Goal: Task Accomplishment & Management: Complete application form

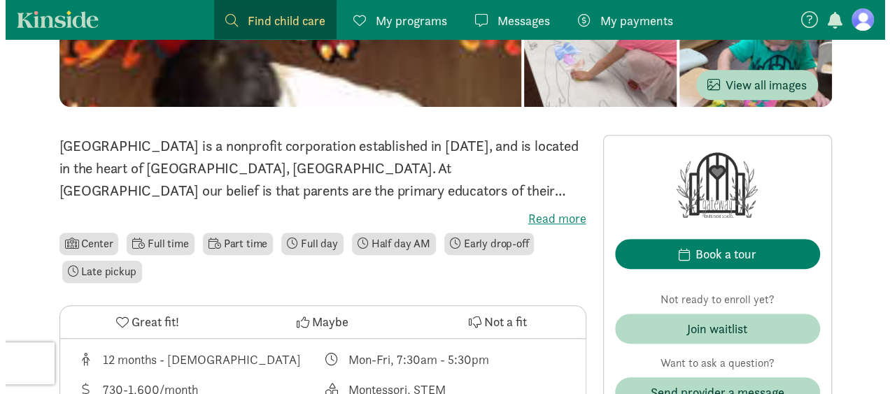
scroll to position [350, 0]
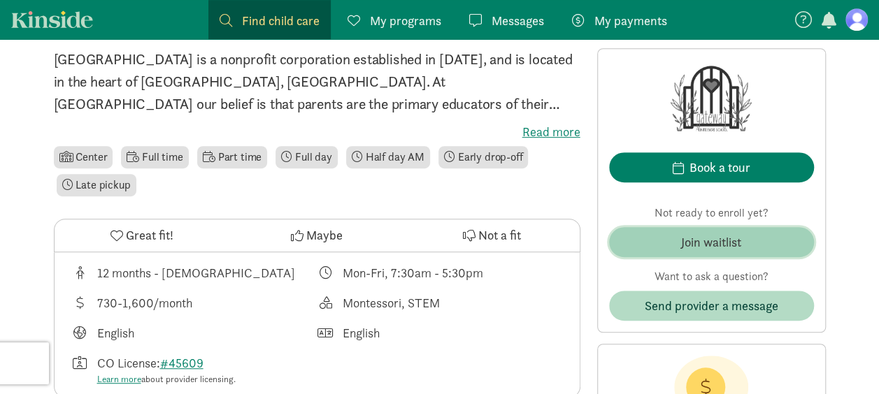
click at [655, 242] on span "Join waitlist" at bounding box center [711, 242] width 183 height 19
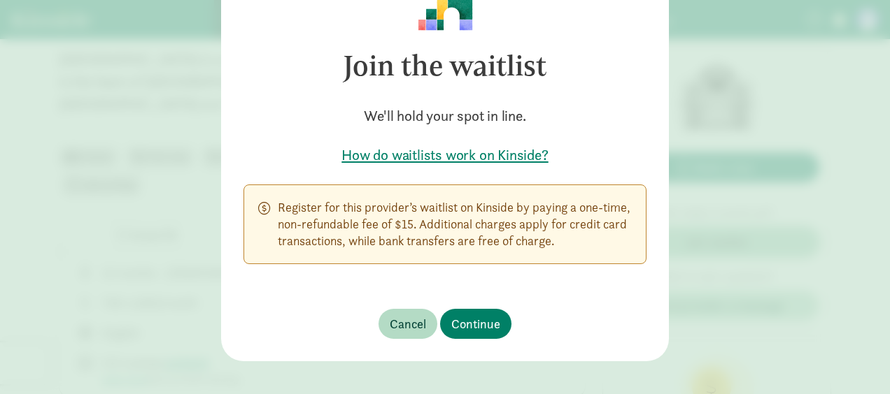
scroll to position [102, 0]
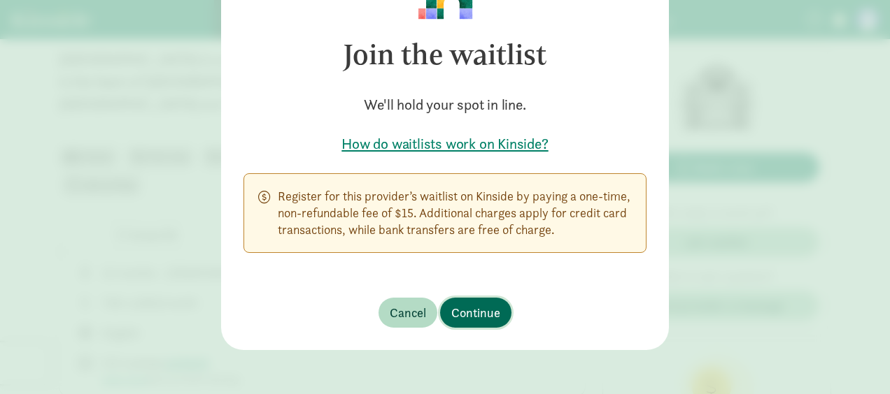
click at [474, 311] on span "Continue" at bounding box center [475, 313] width 49 height 19
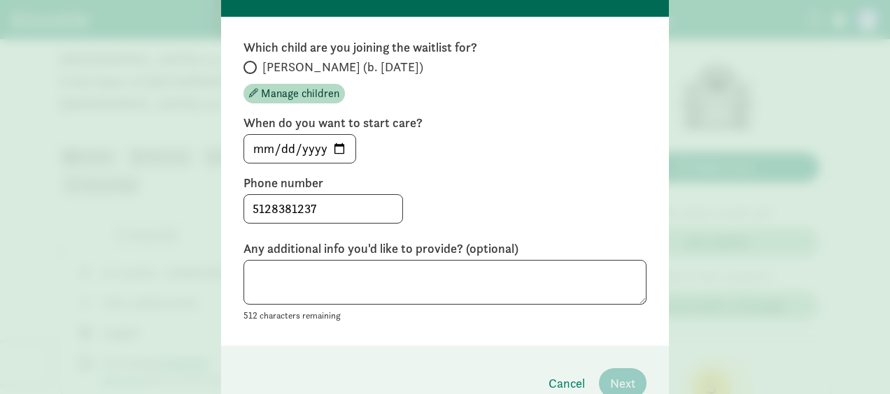
scroll to position [62, 0]
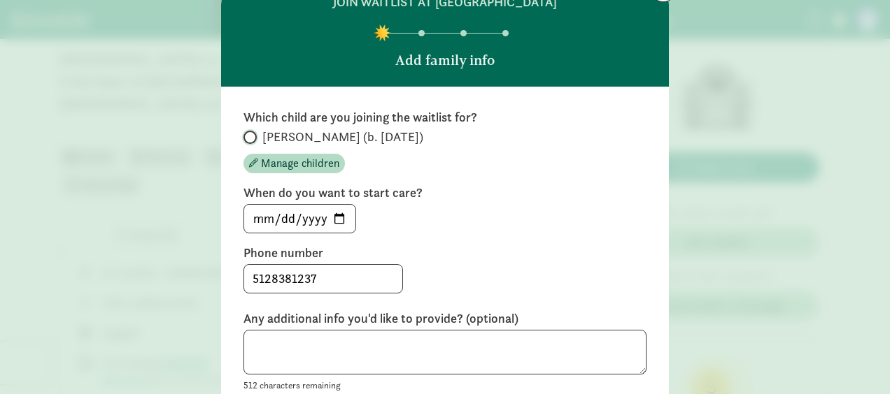
click at [247, 138] on input "[PERSON_NAME] (b. [DATE])" at bounding box center [247, 137] width 9 height 9
radio input "true"
click at [340, 217] on input "[DATE]" at bounding box center [299, 219] width 111 height 28
type input "[DATE]"
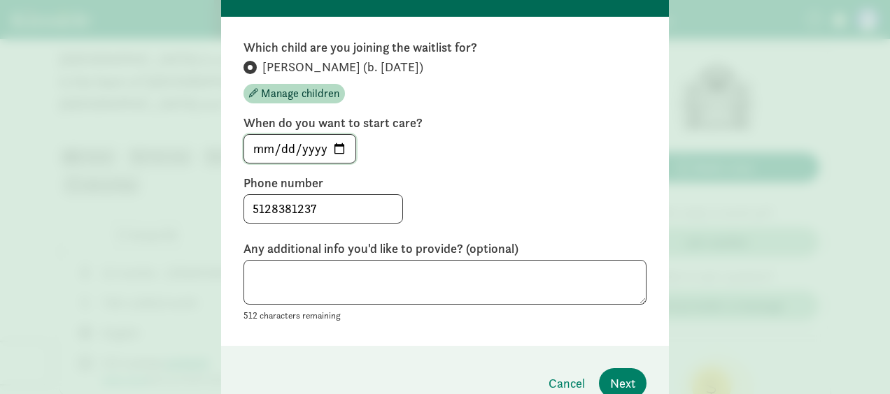
scroll to position [202, 0]
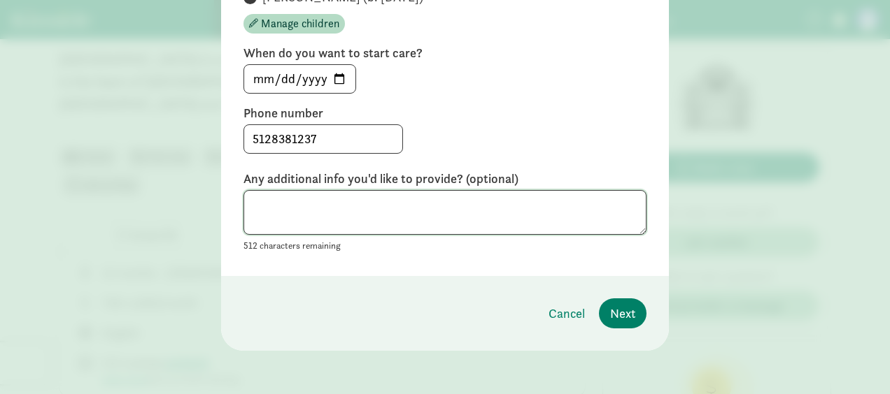
click at [521, 220] on textarea at bounding box center [444, 212] width 403 height 45
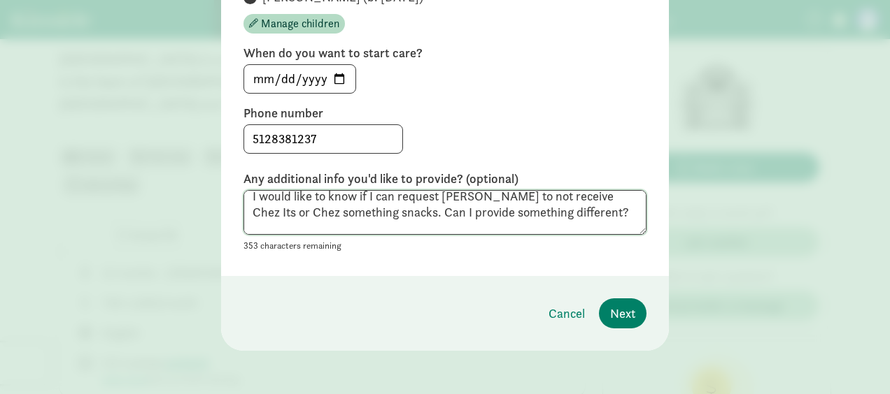
scroll to position [0, 0]
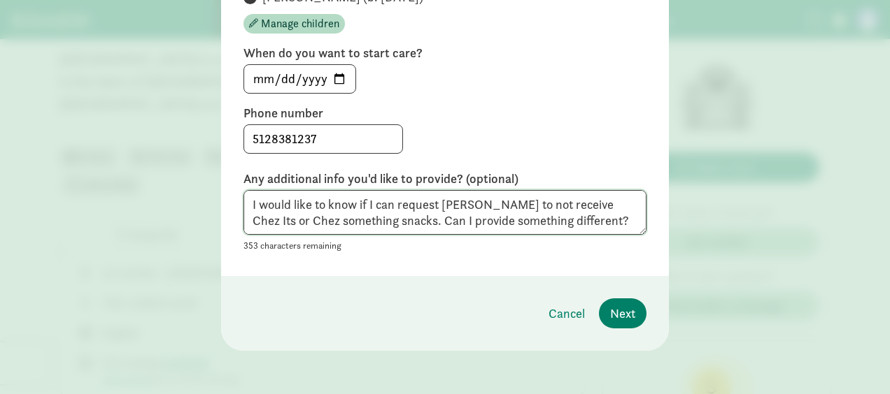
click at [562, 203] on textarea "I would like to know if I can request [PERSON_NAME] to not receive Chez Its or …" at bounding box center [444, 212] width 403 height 45
drag, startPoint x: 276, startPoint y: 217, endPoint x: 248, endPoint y: 215, distance: 28.0
click at [248, 215] on textarea "I would like to know if I can request [PERSON_NAME] to not receive Cheez Its or…" at bounding box center [444, 212] width 403 height 45
drag, startPoint x: 308, startPoint y: 220, endPoint x: 246, endPoint y: 221, distance: 61.6
click at [246, 221] on textarea "I would like to know if I can request [PERSON_NAME] to not receive Cheez Its or…" at bounding box center [444, 212] width 403 height 45
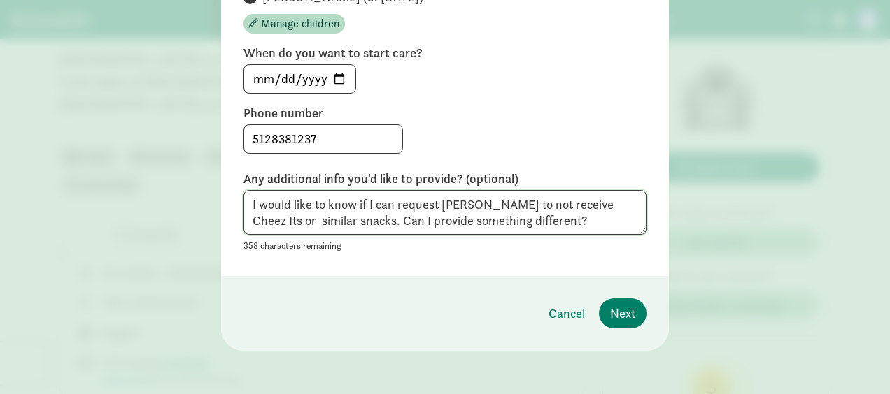
click at [325, 220] on textarea "I would like to know if I can request [PERSON_NAME] to not receive Cheez Its or…" at bounding box center [444, 212] width 403 height 45
click at [350, 222] on textarea "I would like to know if I can request [PERSON_NAME] to not receive Cheez Its or…" at bounding box center [444, 212] width 403 height 45
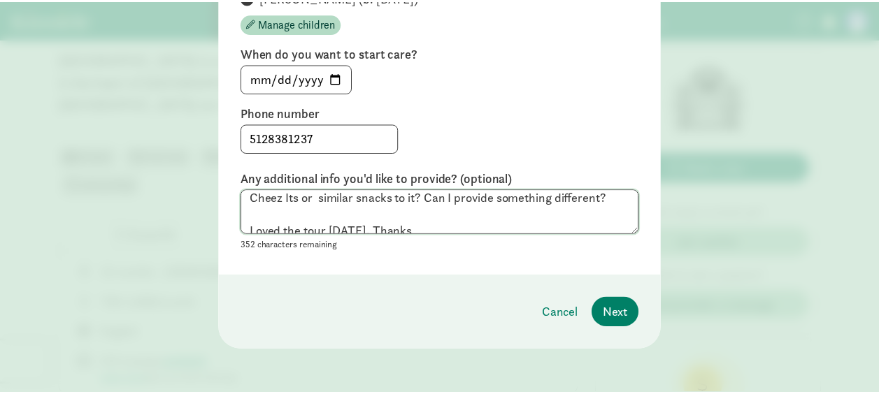
scroll to position [32, 0]
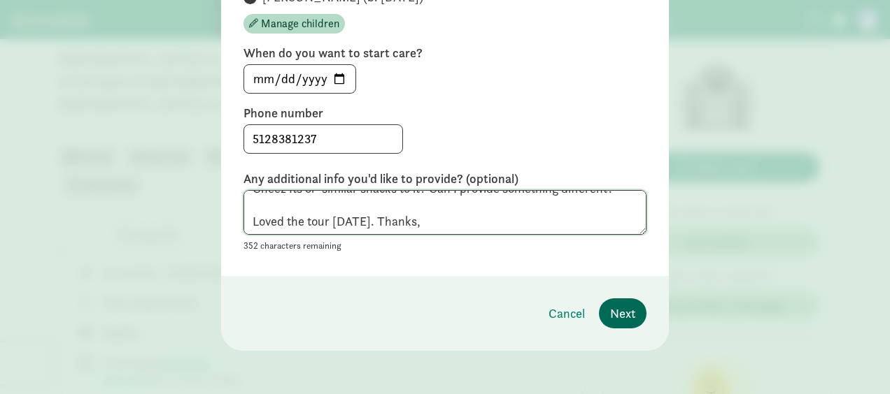
type textarea "I would like to know if I can request [PERSON_NAME] to not receive Cheez Its or…"
click at [632, 308] on button "Next" at bounding box center [623, 314] width 48 height 30
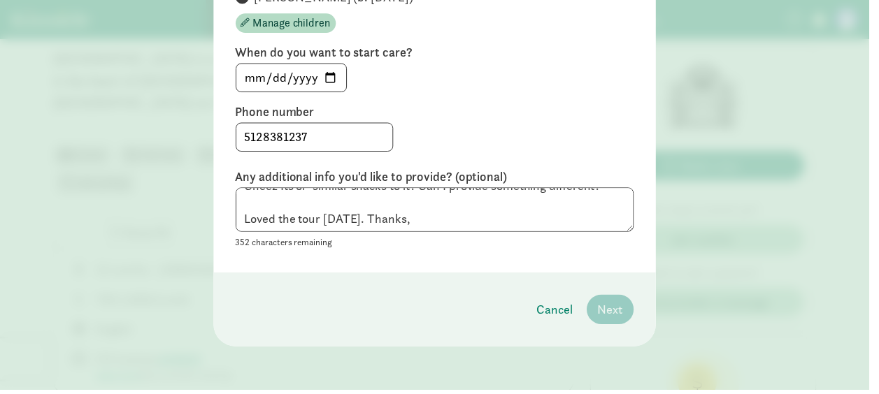
scroll to position [85, 0]
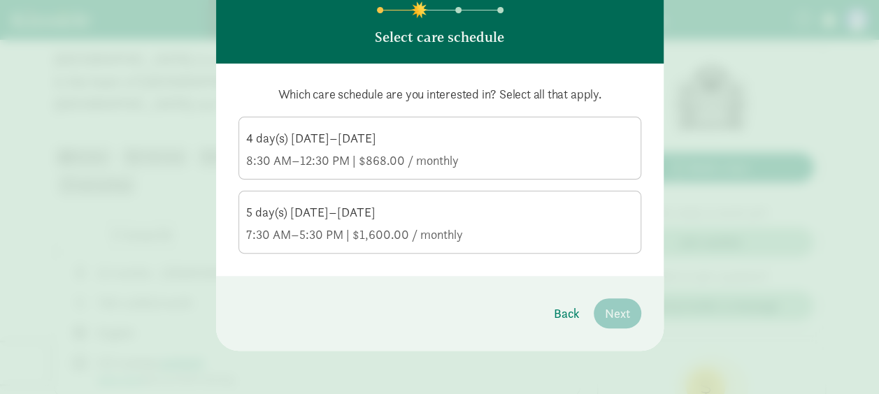
click at [466, 147] on div "4 day(s) [DATE]–[DATE] 8:30 AM–12:30 PM | $868.00 / monthly" at bounding box center [439, 149] width 387 height 39
click at [0, 0] on input "4 day(s) [DATE]–[DATE] 8:30 AM–12:30 PM | $868.00 / monthly" at bounding box center [0, 0] width 0 height 0
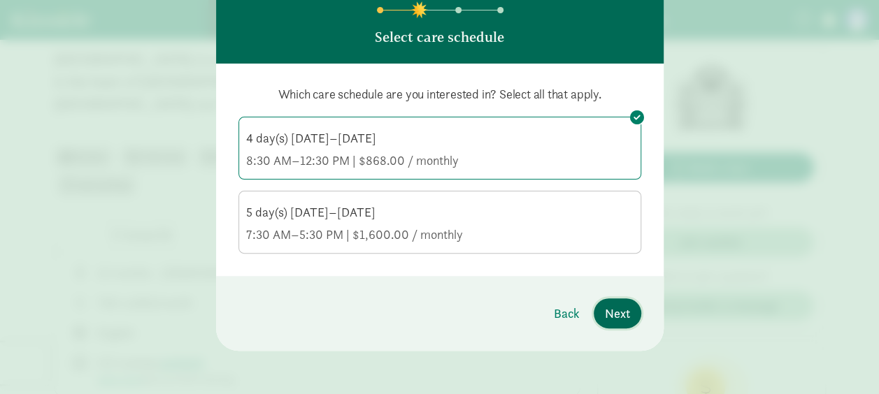
click at [619, 315] on span "Next" at bounding box center [617, 313] width 25 height 19
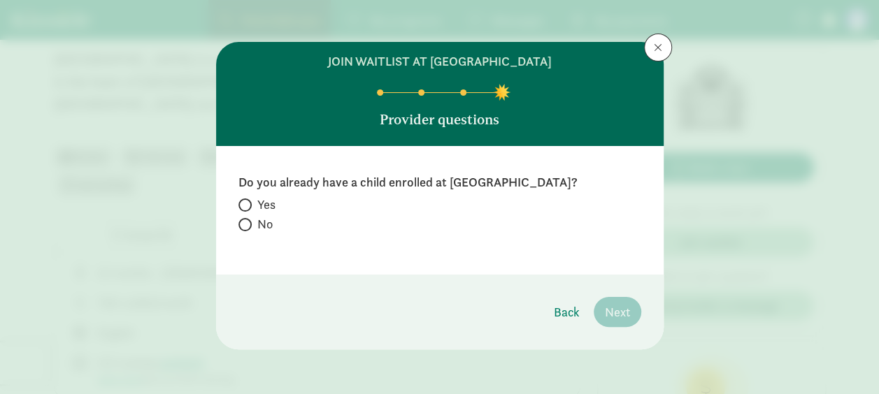
scroll to position [3, 0]
click at [246, 228] on span at bounding box center [244, 224] width 13 height 13
click at [246, 228] on input "No" at bounding box center [242, 224] width 9 height 9
radio input "true"
click at [620, 313] on span "Next" at bounding box center [617, 312] width 25 height 19
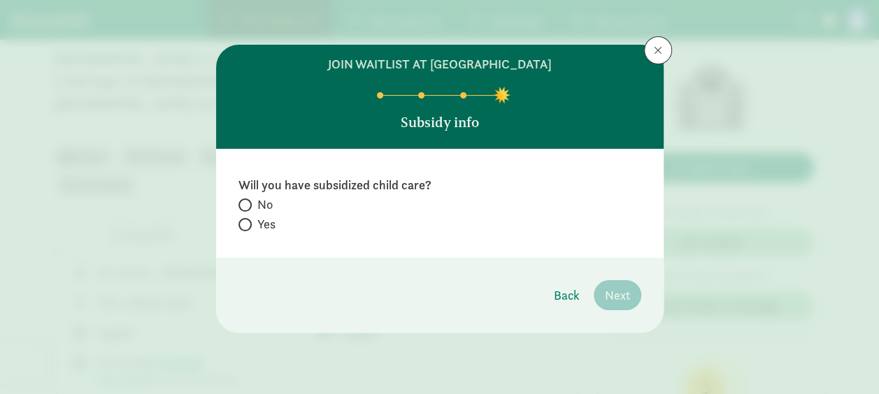
scroll to position [0, 0]
click at [255, 216] on label "No" at bounding box center [439, 224] width 403 height 17
click at [248, 206] on input "No" at bounding box center [242, 205] width 9 height 9
radio input "true"
click at [632, 302] on button "Next" at bounding box center [618, 295] width 48 height 30
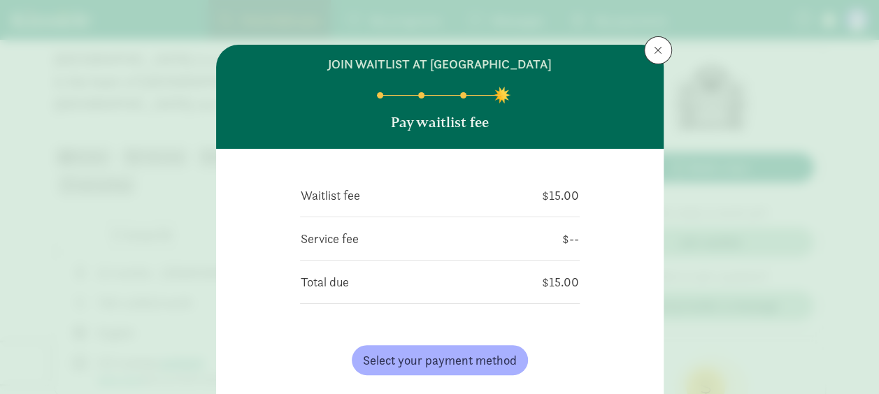
scroll to position [70, 0]
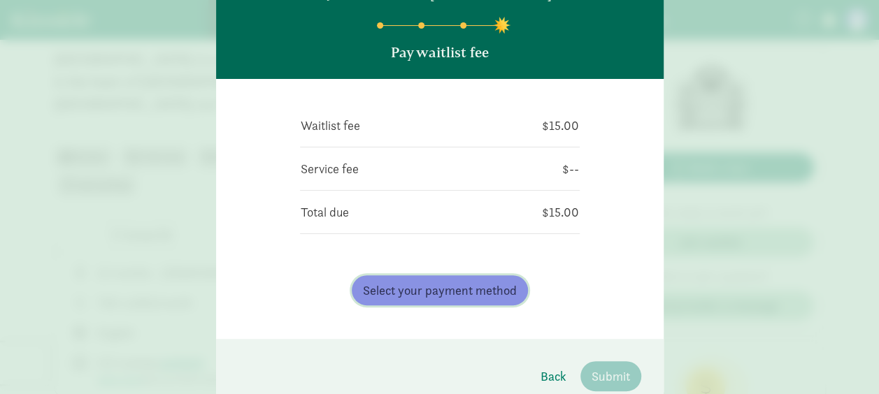
click at [439, 281] on span "Select your payment method" at bounding box center [440, 290] width 154 height 19
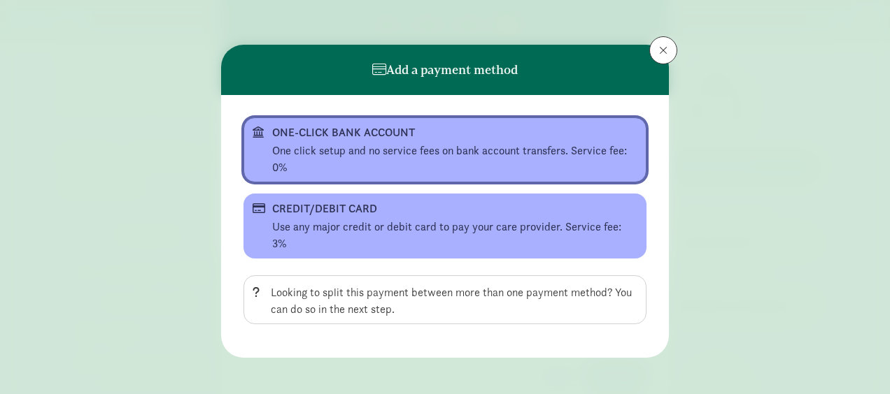
click at [396, 151] on div "One click setup and no service fees on bank account transfers. Service fee: 0%" at bounding box center [454, 160] width 365 height 34
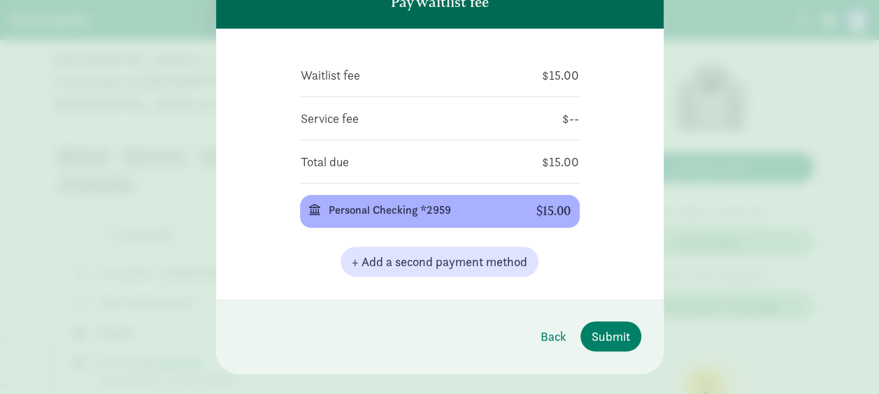
scroll to position [140, 0]
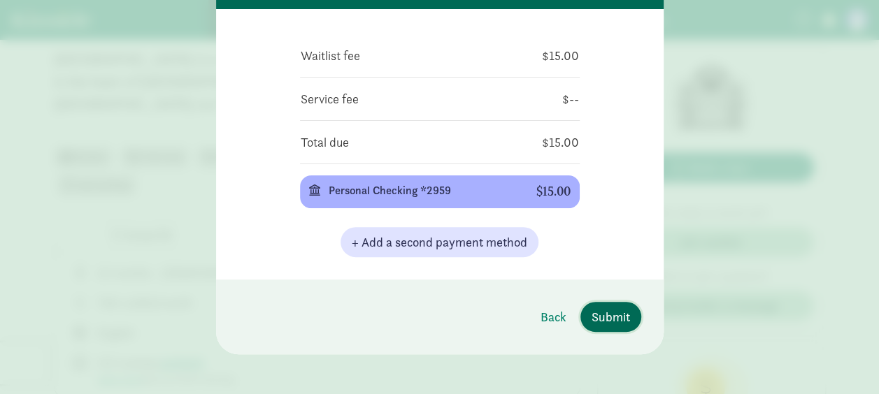
click at [604, 329] on button "Submit" at bounding box center [610, 317] width 61 height 30
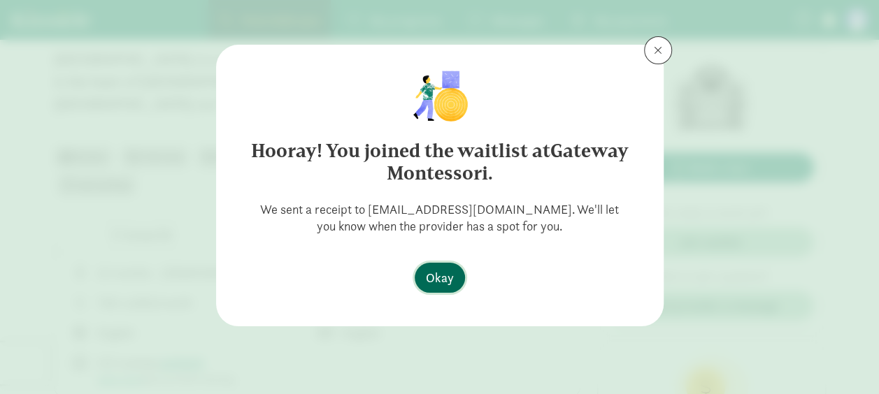
click at [439, 286] on span "Okay" at bounding box center [440, 278] width 28 height 19
